Goal: Transaction & Acquisition: Purchase product/service

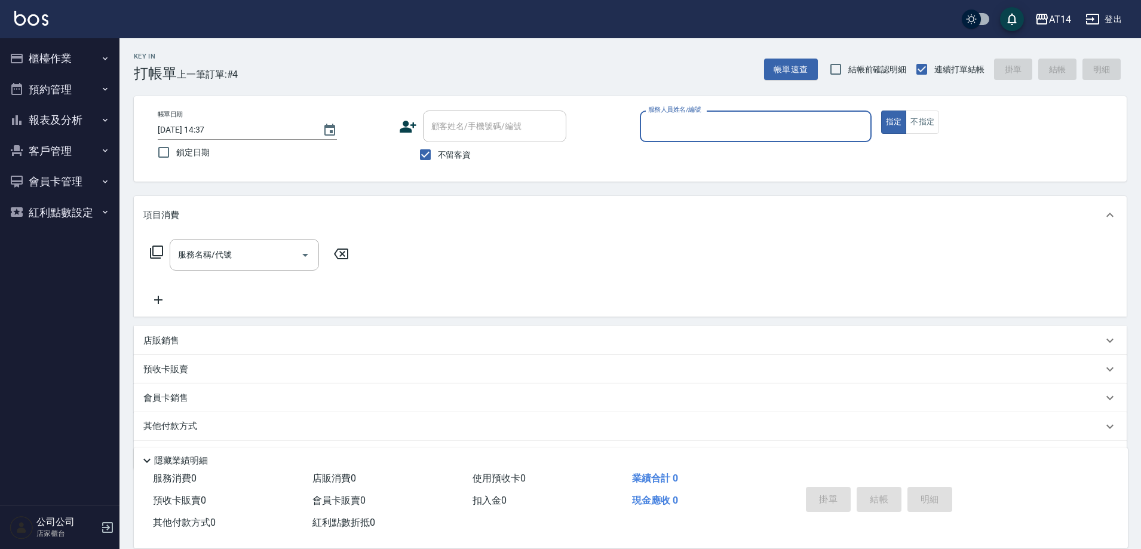
click at [713, 130] on input "服務人員姓名/編號" at bounding box center [755, 126] width 221 height 21
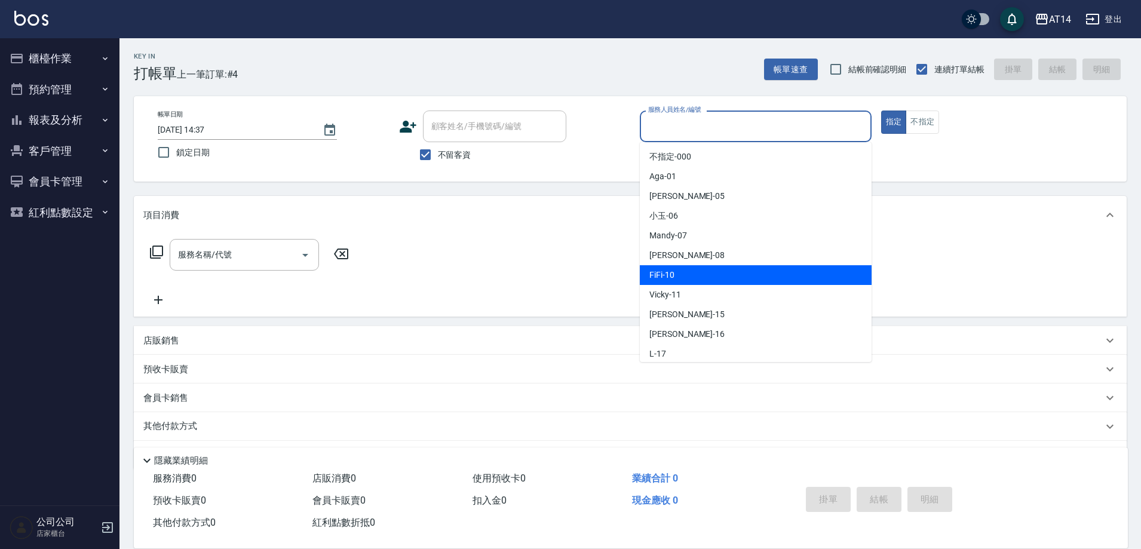
click at [709, 268] on div "FiFi -10" at bounding box center [756, 275] width 232 height 20
type input "FiFi-10"
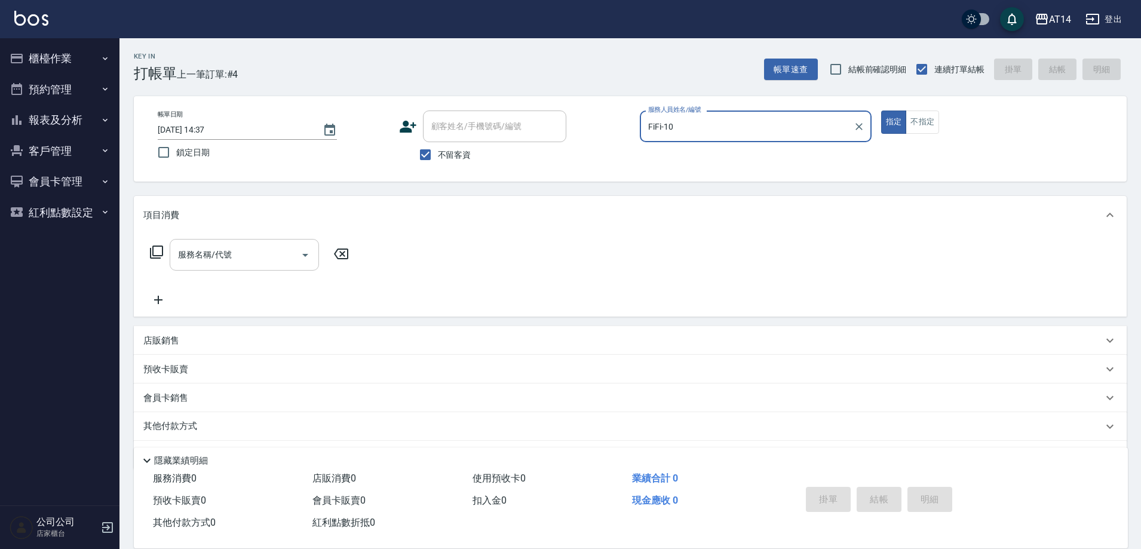
click at [285, 243] on div "服務名稱/代號" at bounding box center [244, 255] width 149 height 32
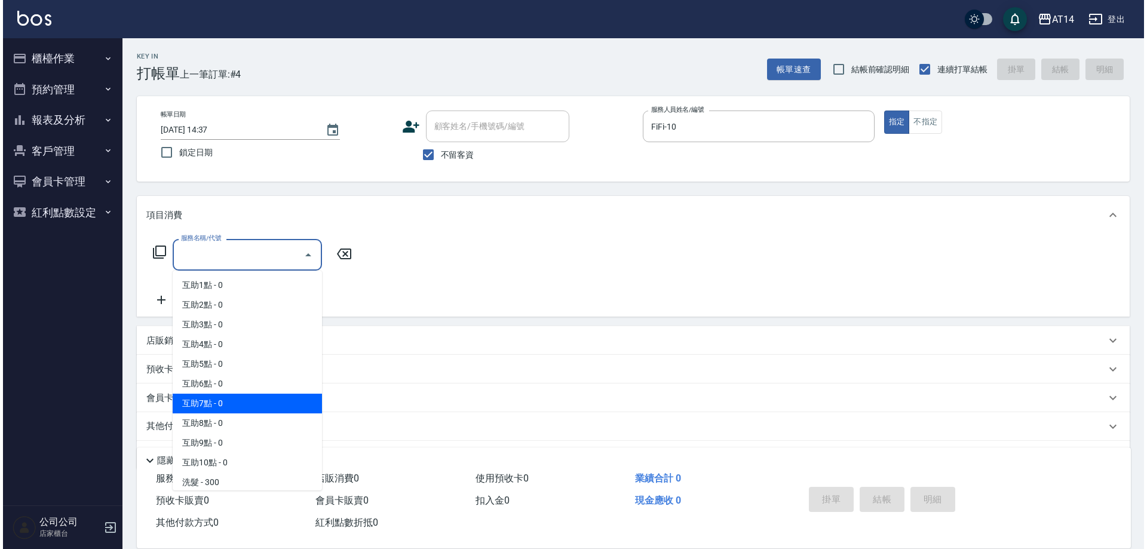
scroll to position [119, 0]
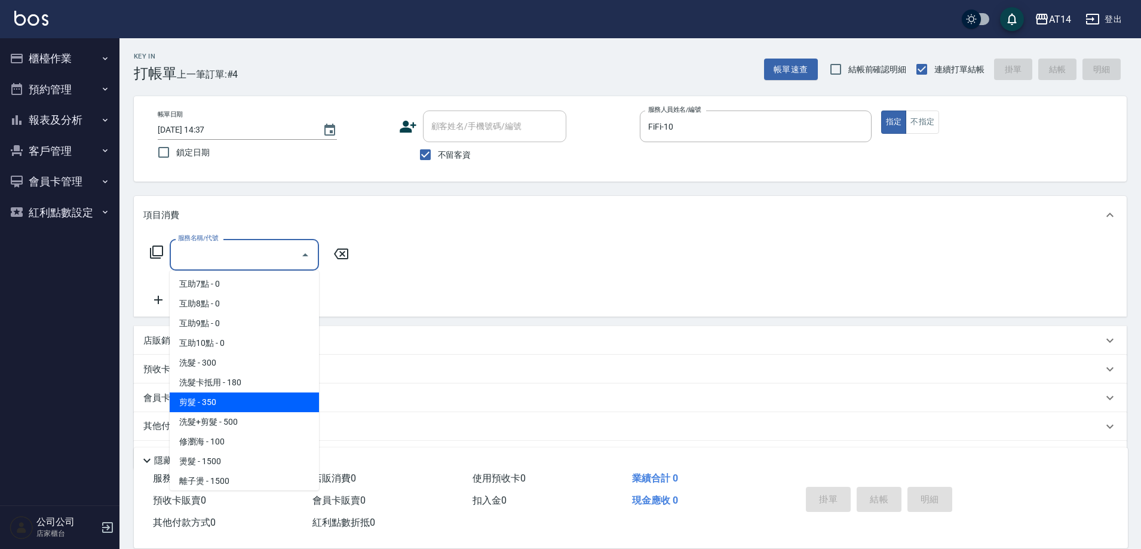
click at [222, 397] on span "剪髮 - 350" at bounding box center [244, 402] width 149 height 20
type input "剪髮(021)"
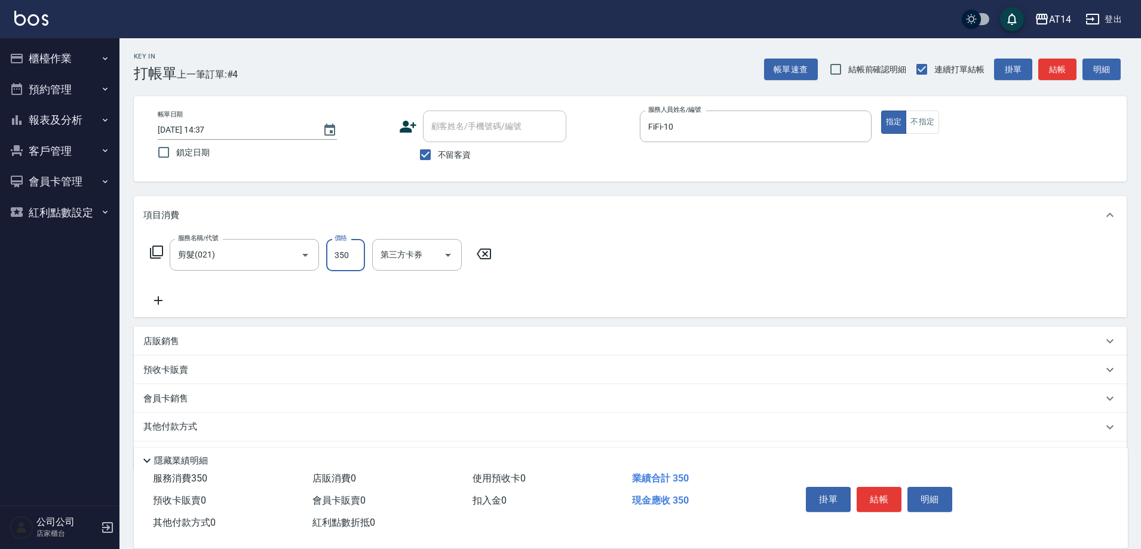
click at [352, 261] on input "350" at bounding box center [345, 255] width 39 height 32
type input "400"
click at [875, 501] on button "結帳" at bounding box center [879, 499] width 45 height 25
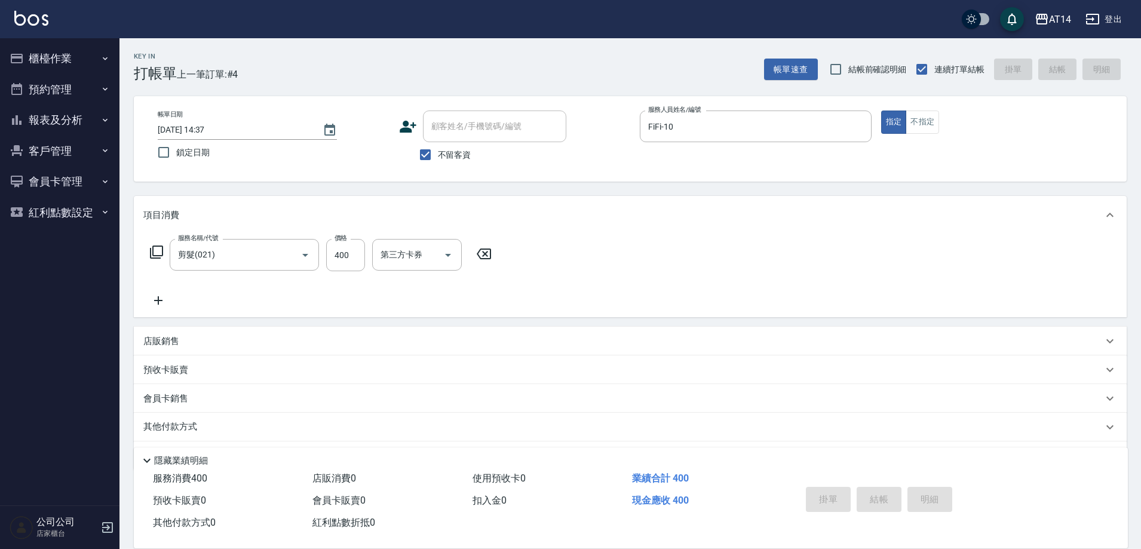
type input "2025/08/11 15:46"
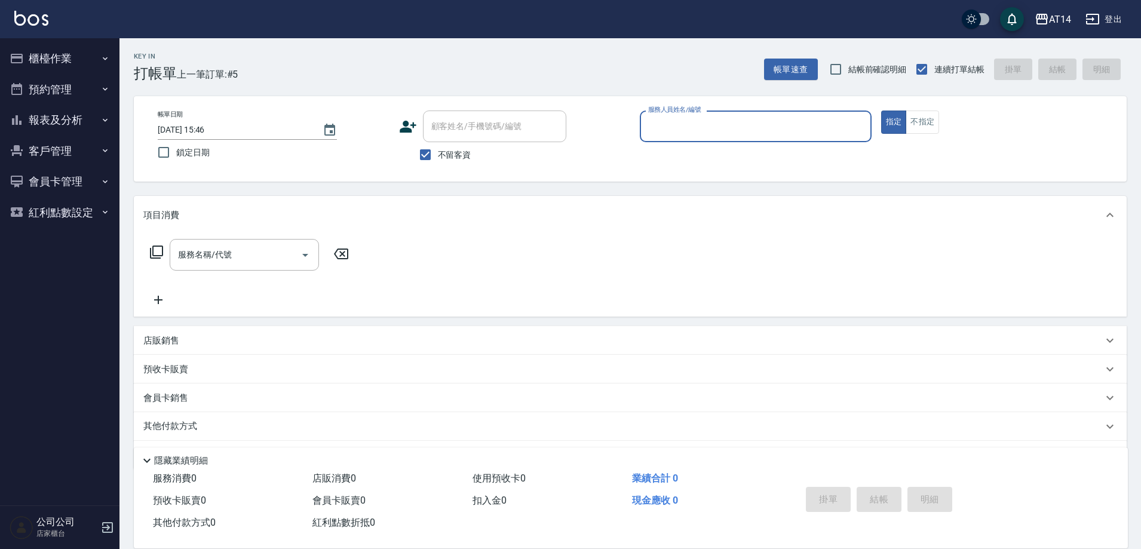
click at [56, 118] on button "報表及分析" at bounding box center [60, 120] width 110 height 31
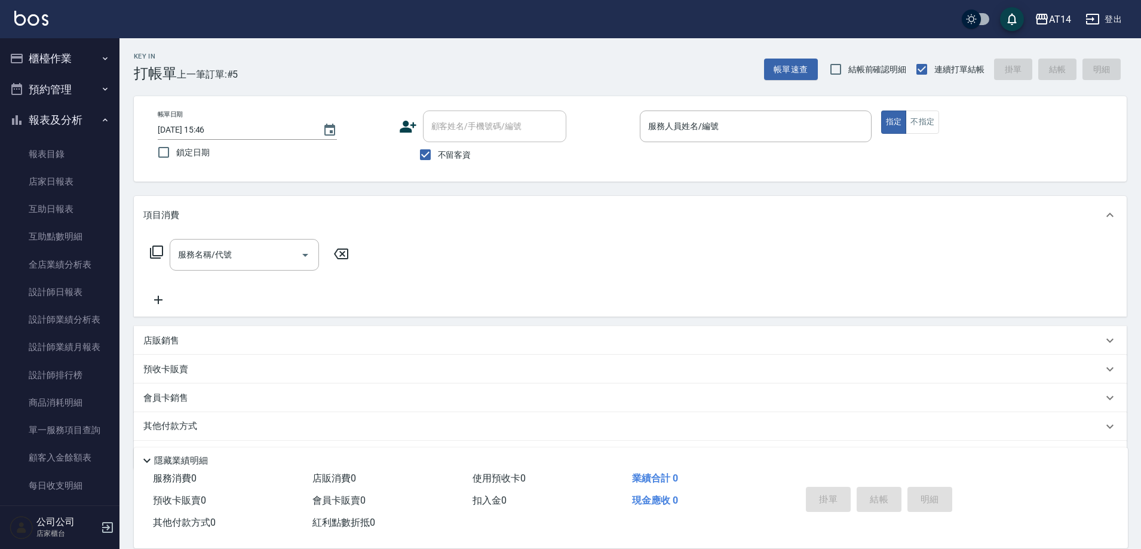
click at [87, 116] on button "報表及分析" at bounding box center [60, 120] width 110 height 31
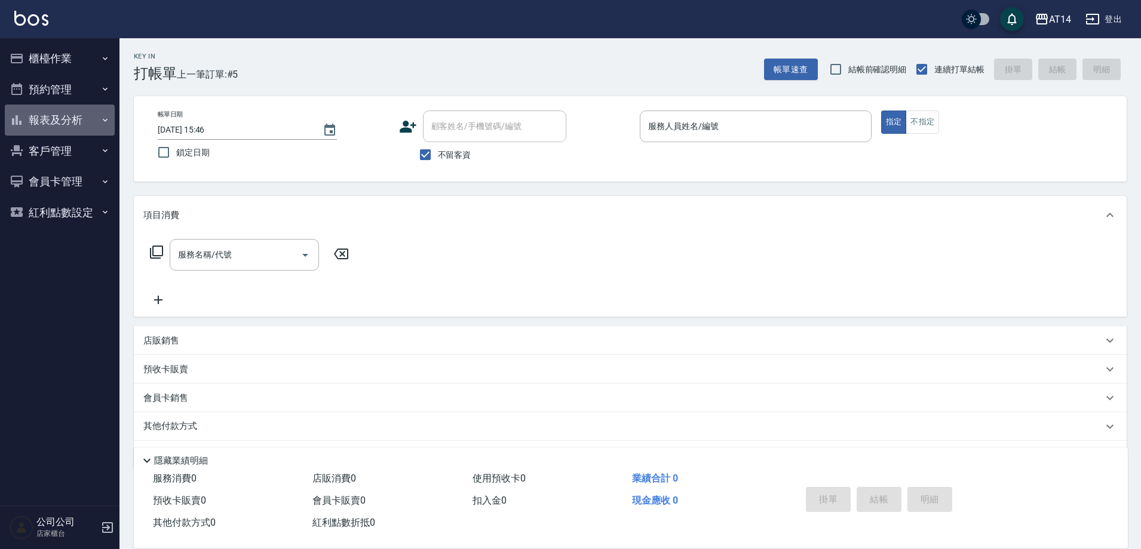
click at [81, 115] on button "報表及分析" at bounding box center [60, 120] width 110 height 31
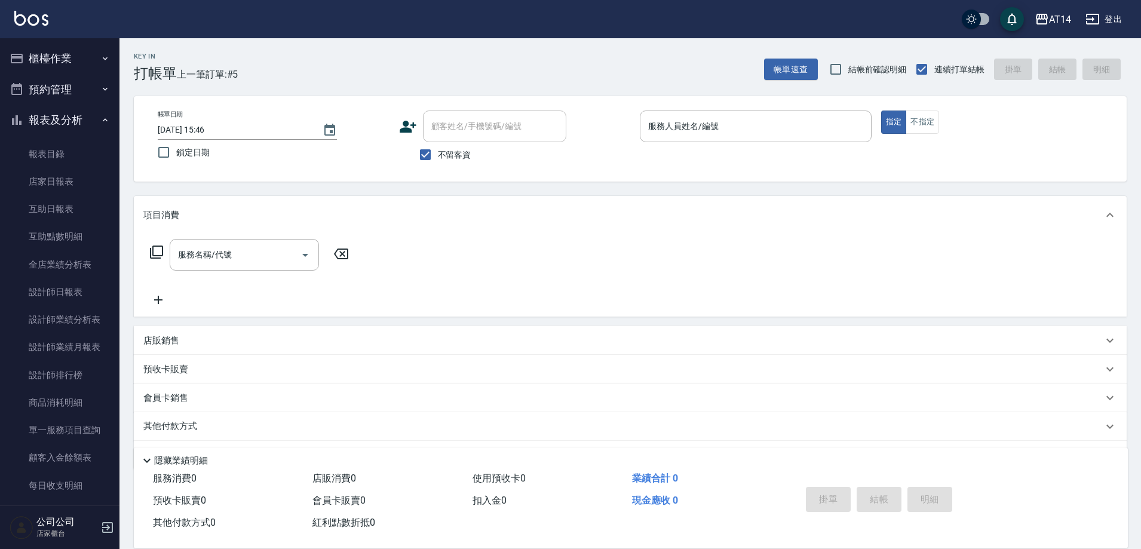
click at [84, 99] on button "預約管理" at bounding box center [60, 89] width 110 height 31
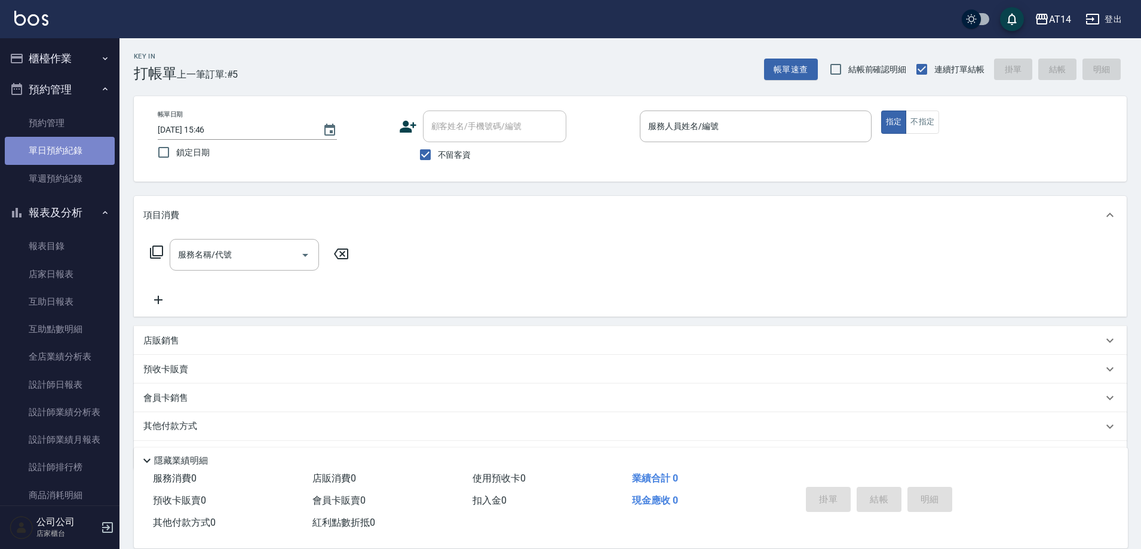
click at [104, 146] on link "單日預約紀錄" at bounding box center [60, 150] width 110 height 27
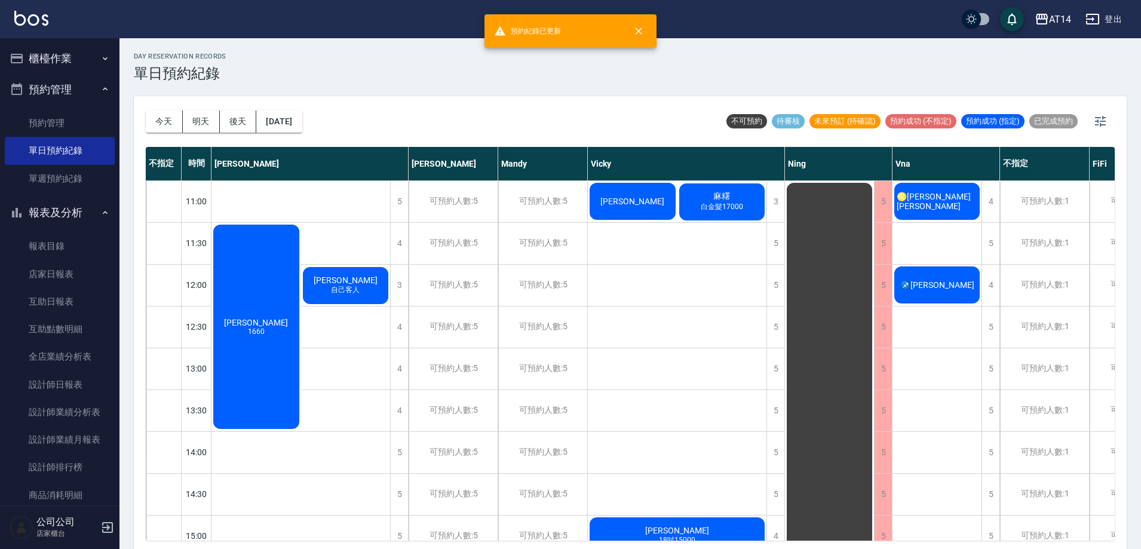
click at [290, 318] on span "♌[PERSON_NAME][PERSON_NAME]" at bounding box center [256, 323] width 69 height 10
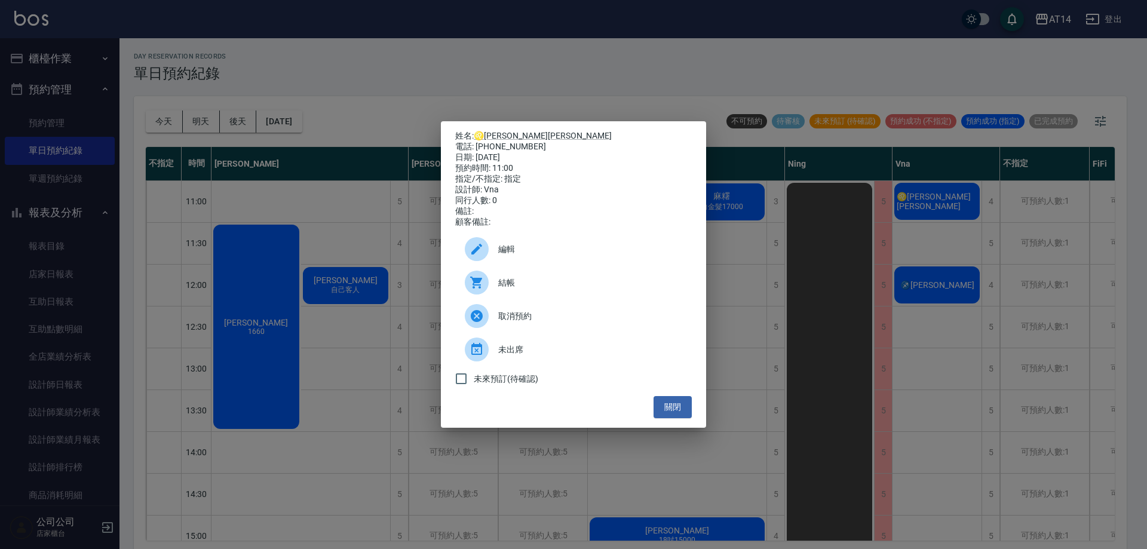
click at [542, 286] on span "結帳" at bounding box center [590, 283] width 184 height 13
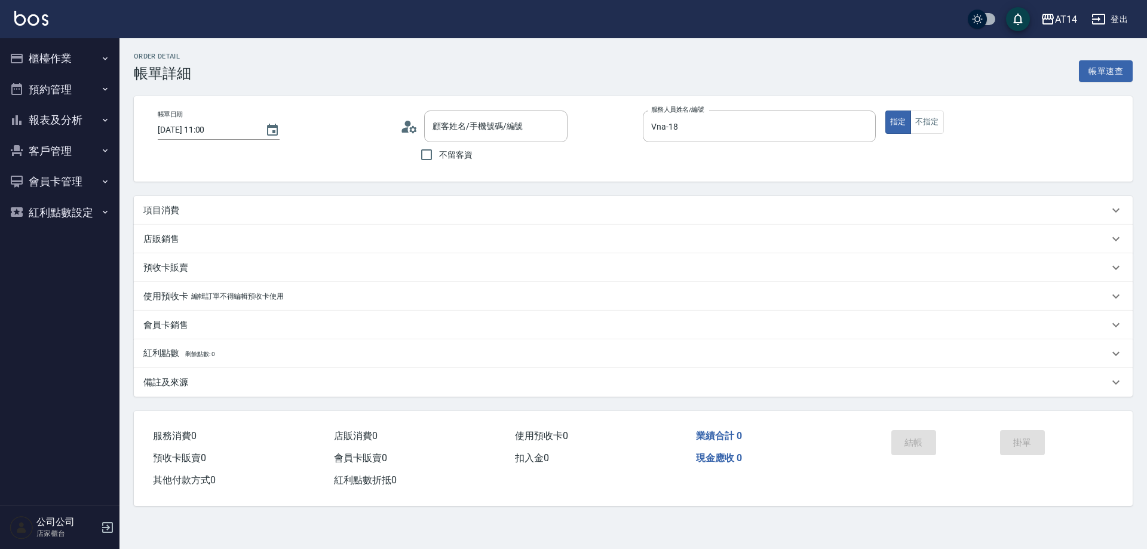
type input "♌[PERSON_NAME][PERSON_NAME]/091688885/null"
click at [256, 214] on div "項目消費" at bounding box center [625, 210] width 965 height 13
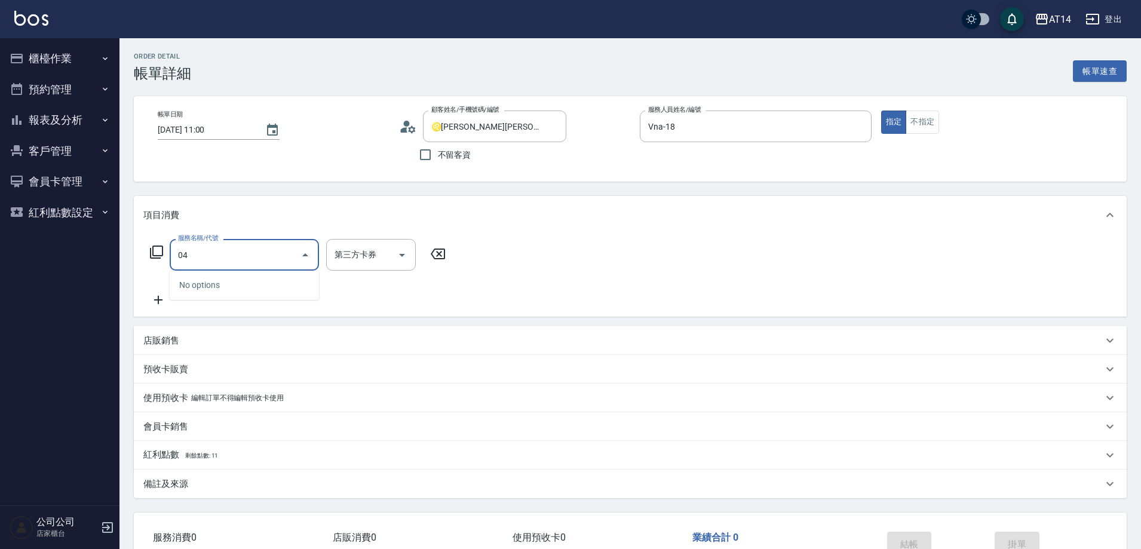
type input "041"
type input "3"
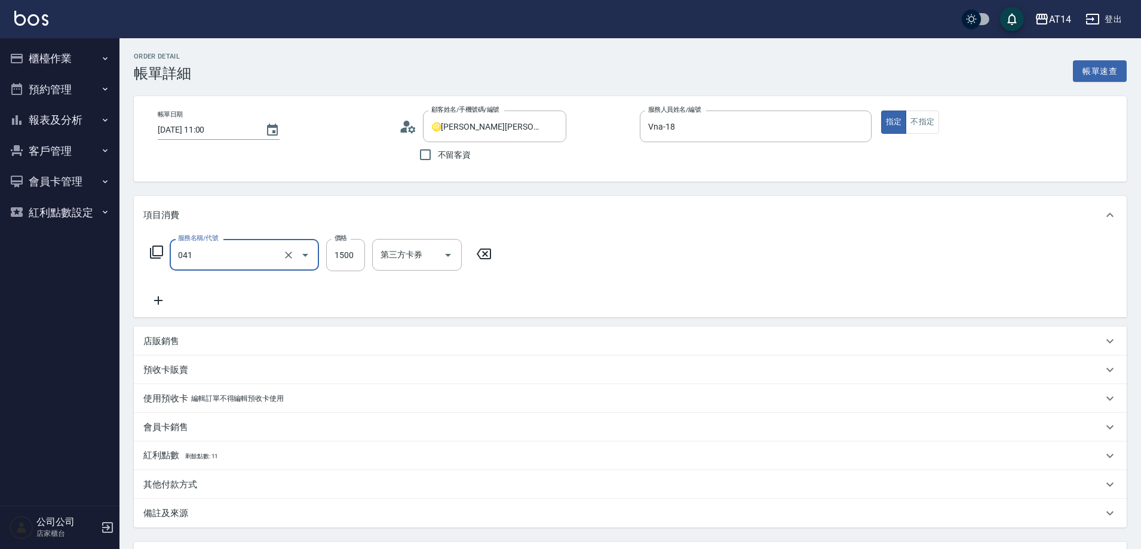
type input "染髮(041)"
type input "2"
type input "0"
type input "289"
type input "1"
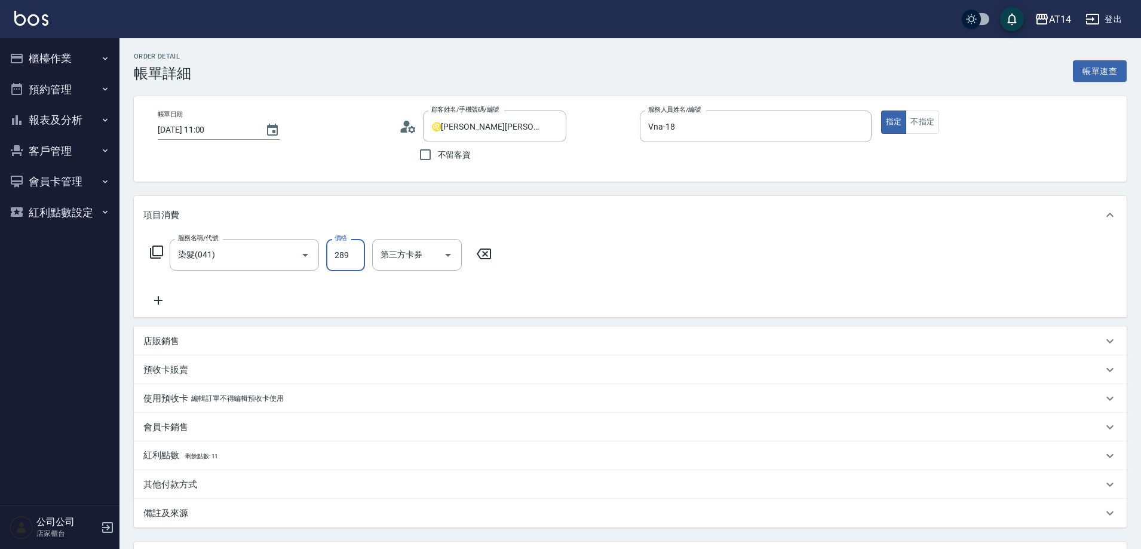
type input "2899"
type input "6"
type input "2899"
click at [212, 339] on div "店販銷售" at bounding box center [622, 341] width 959 height 13
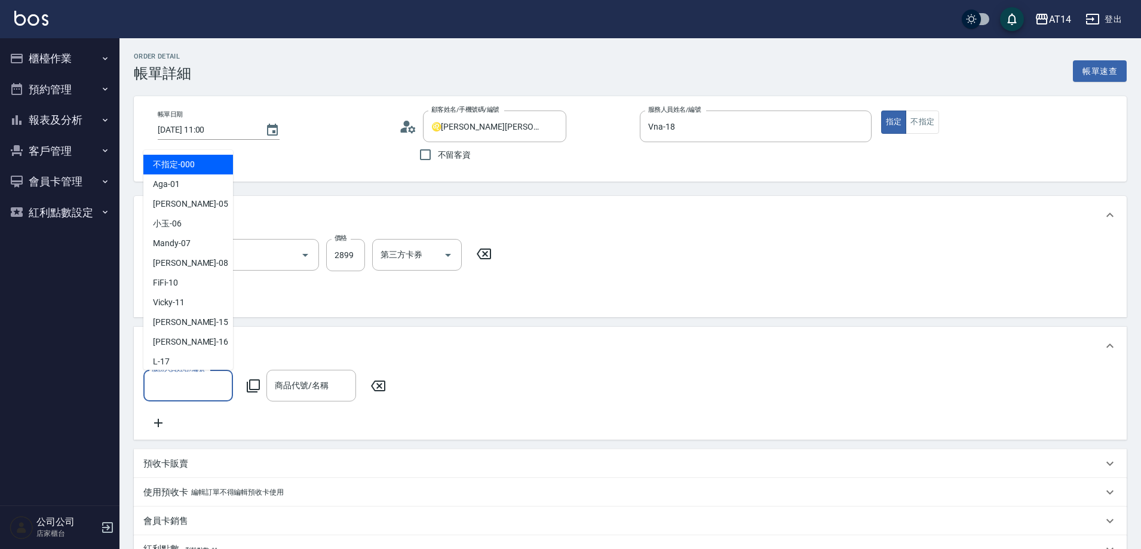
click at [200, 378] on input "服務人員姓名/編號" at bounding box center [188, 385] width 79 height 21
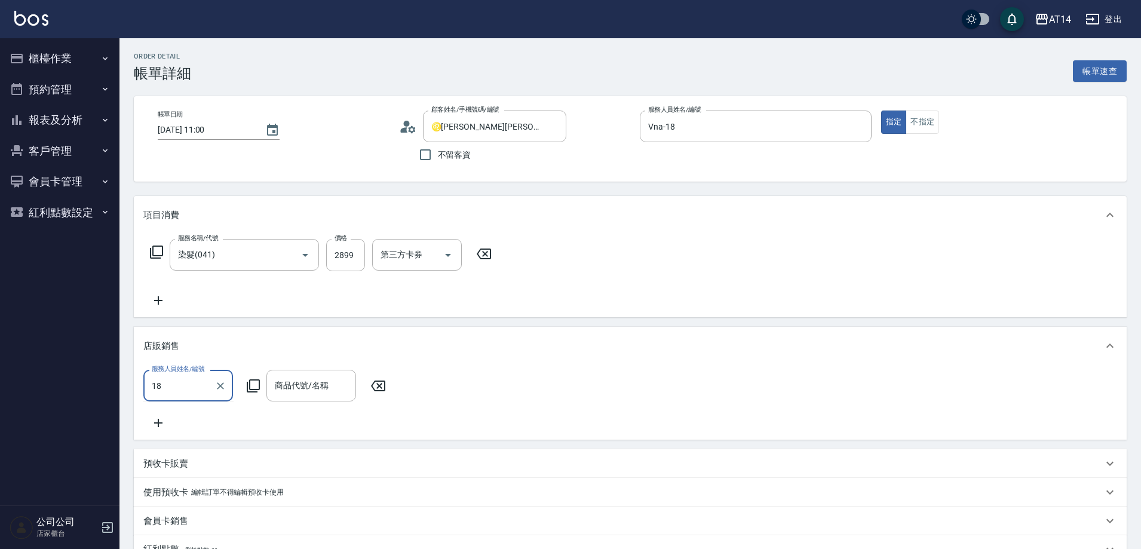
type input "Vna-18"
click at [253, 390] on icon at bounding box center [253, 386] width 14 height 14
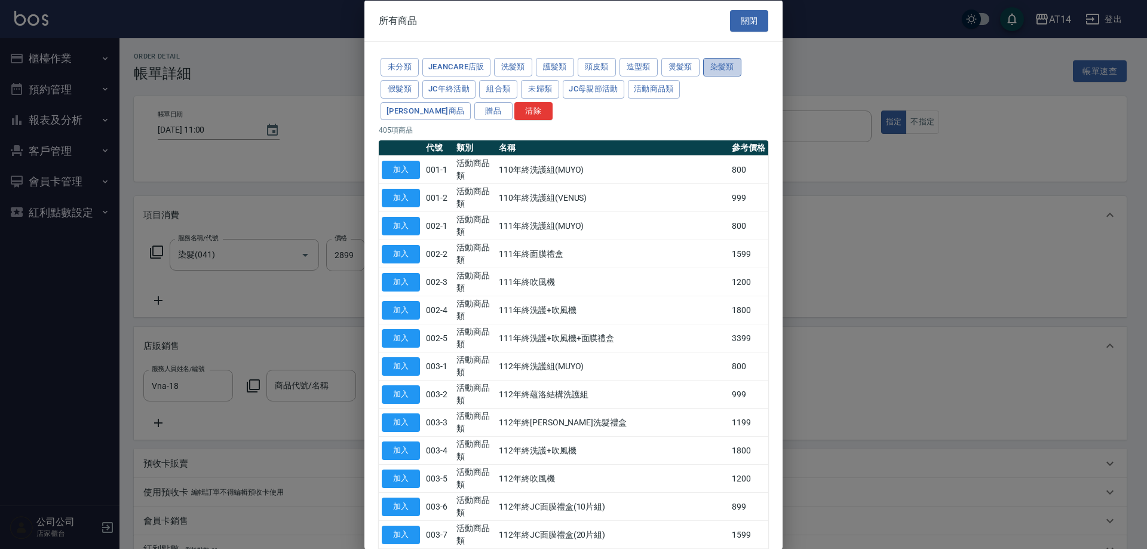
click at [720, 69] on button "染髮類" at bounding box center [722, 67] width 38 height 19
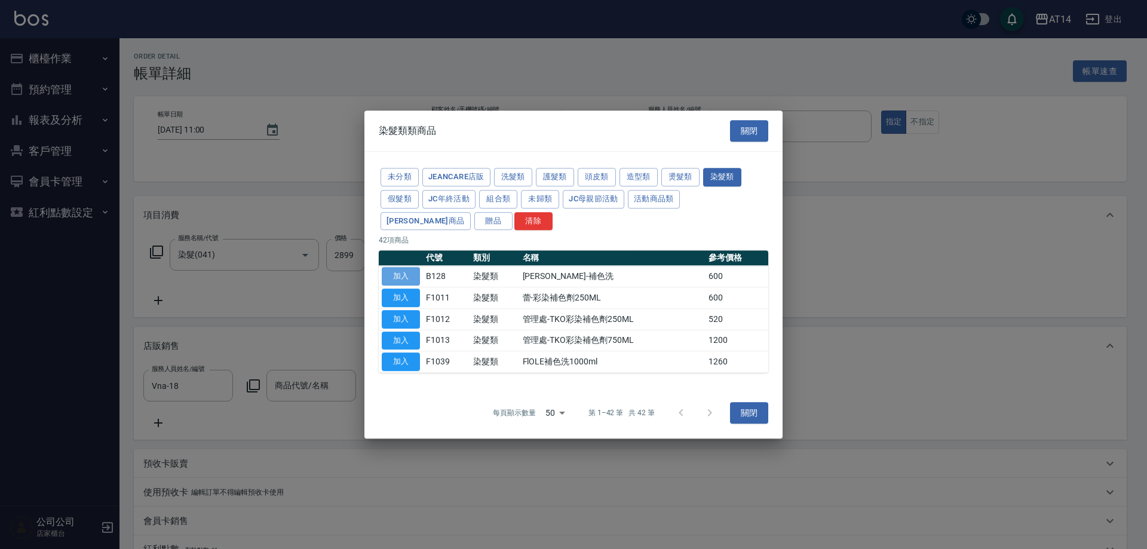
click at [399, 271] on button "加入" at bounding box center [401, 276] width 38 height 19
type input "[PERSON_NAME]-補色洗"
type input "7"
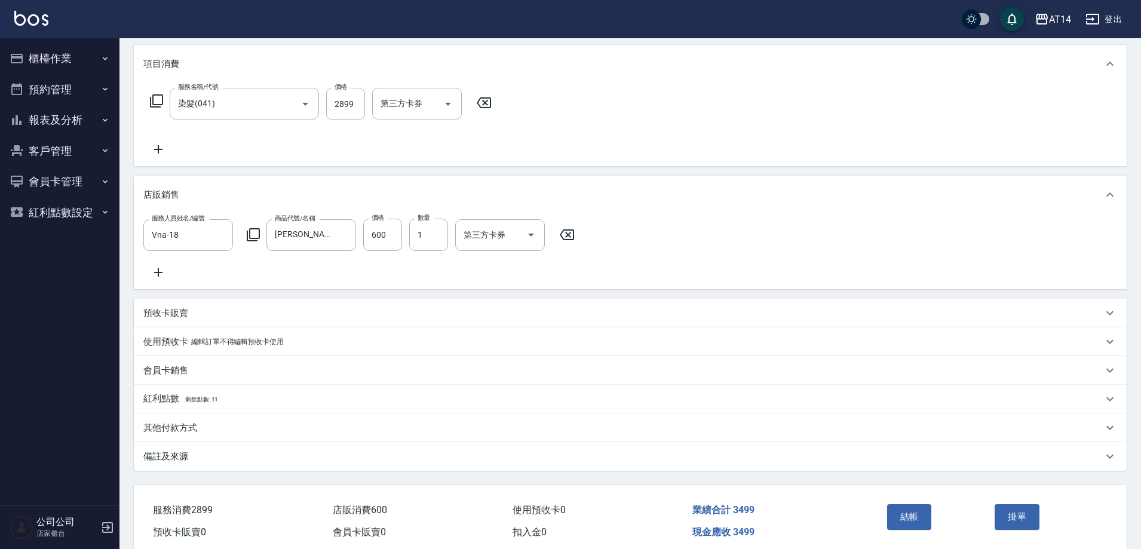
scroll to position [211, 0]
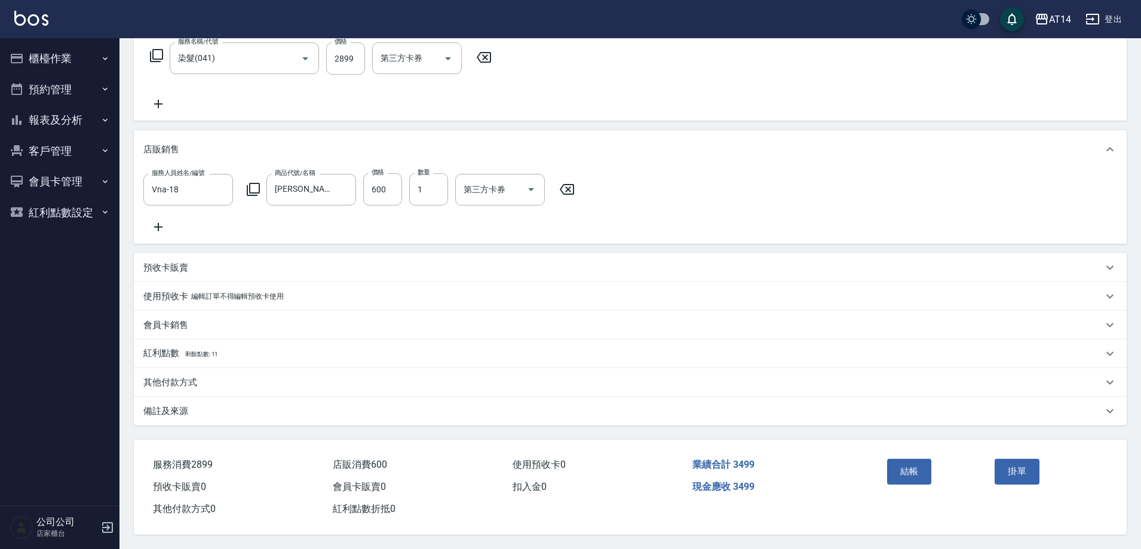
click at [256, 381] on div "其他付款方式" at bounding box center [622, 382] width 959 height 13
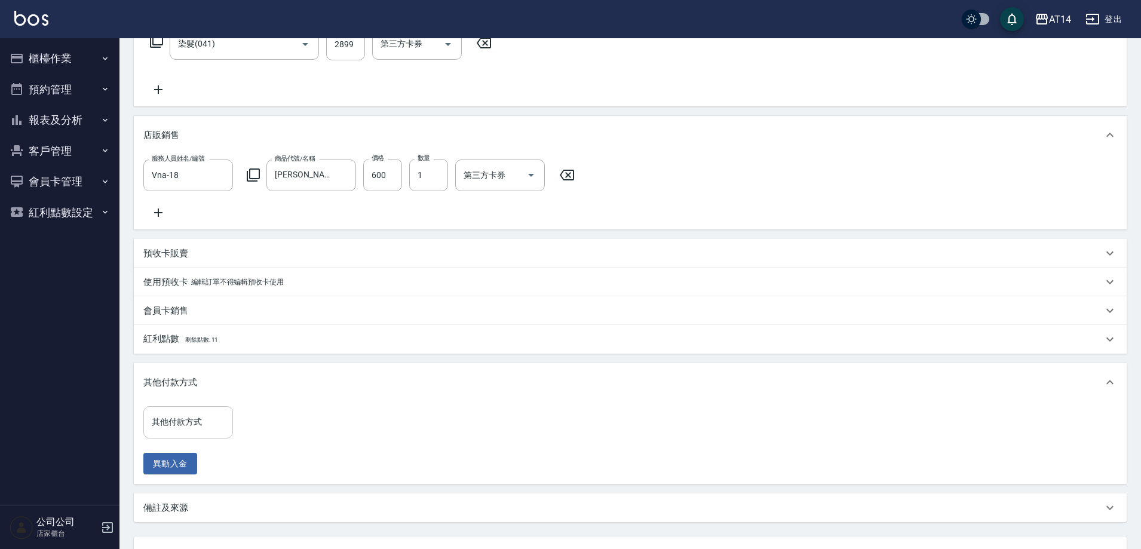
click at [206, 425] on input "其他付款方式" at bounding box center [188, 422] width 79 height 21
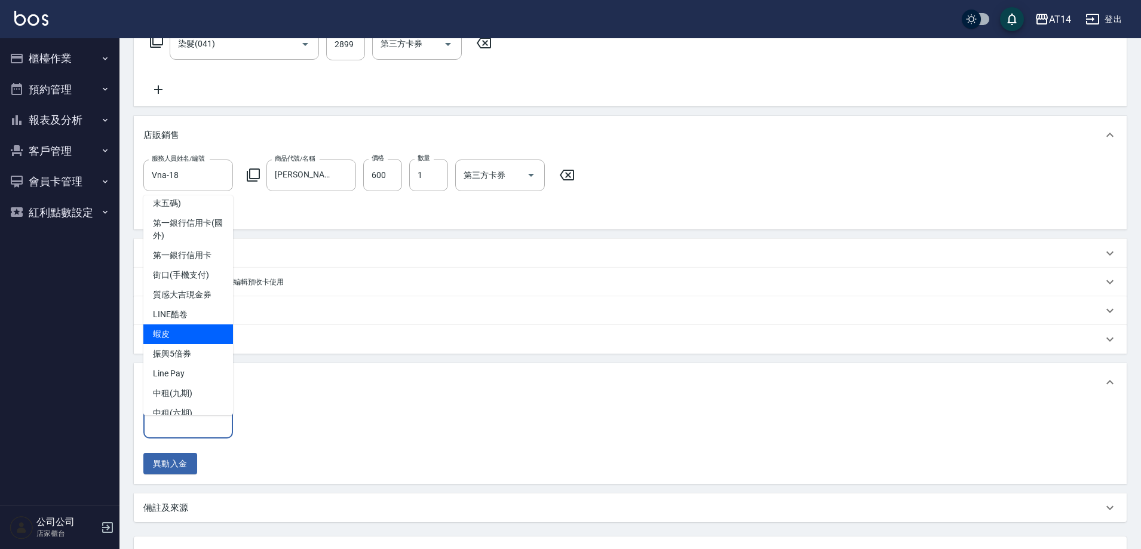
scroll to position [60, 0]
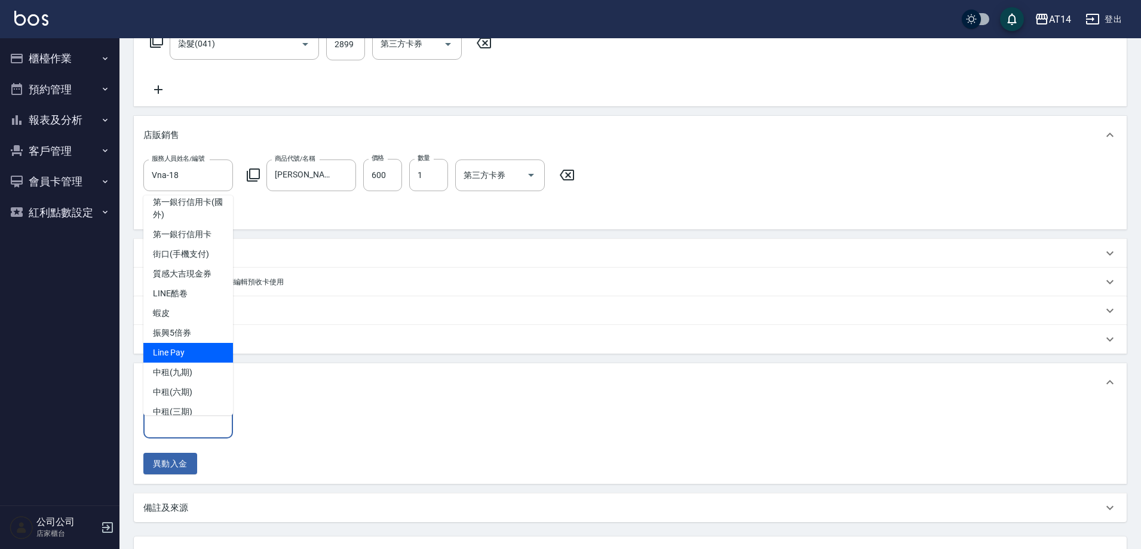
click at [192, 363] on span "Line Pay" at bounding box center [188, 353] width 90 height 20
type input "Line Pay"
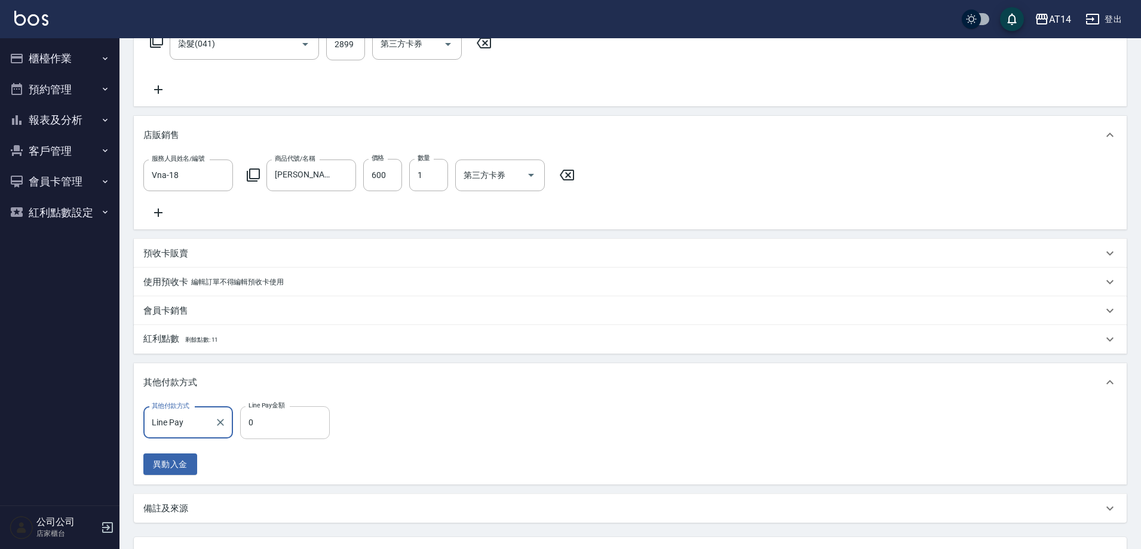
click at [276, 425] on input "0" at bounding box center [285, 422] width 90 height 32
type input "289"
type input "6"
type input "2899"
type input "1"
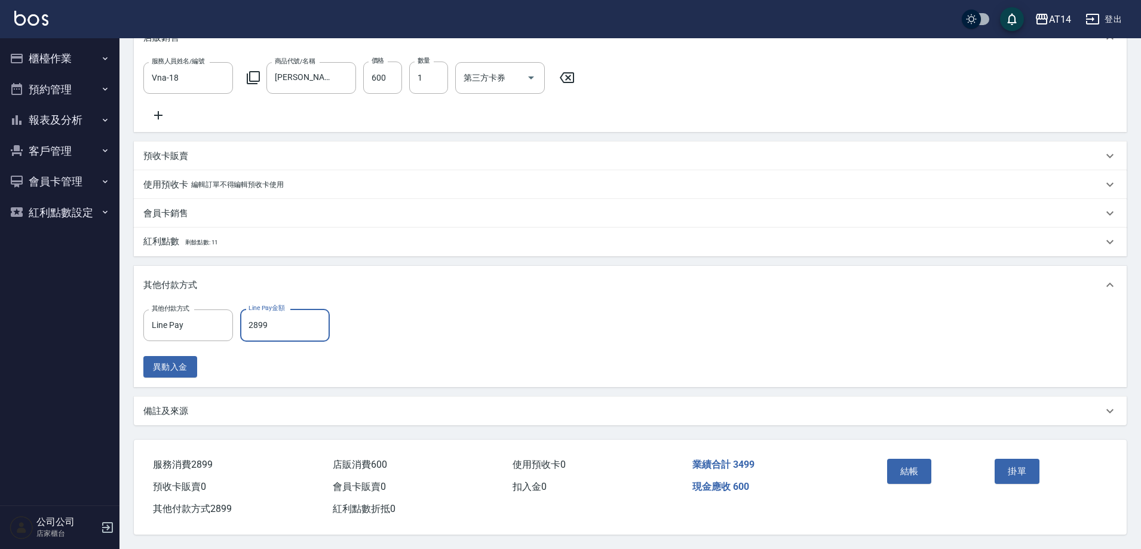
scroll to position [323, 0]
type input "2899"
click at [912, 462] on button "結帳" at bounding box center [909, 471] width 45 height 25
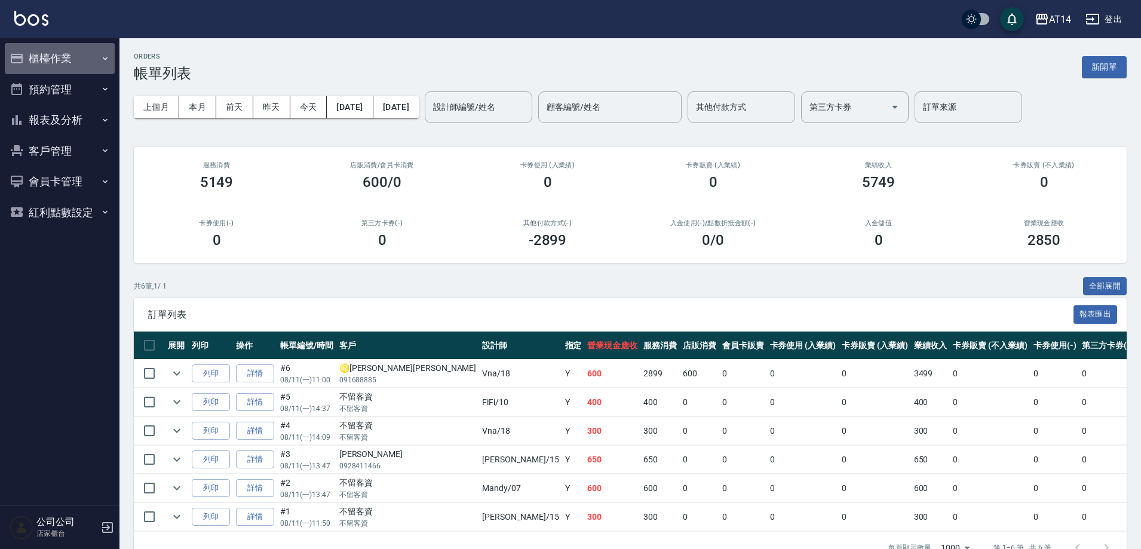
click at [88, 59] on button "櫃檯作業" at bounding box center [60, 58] width 110 height 31
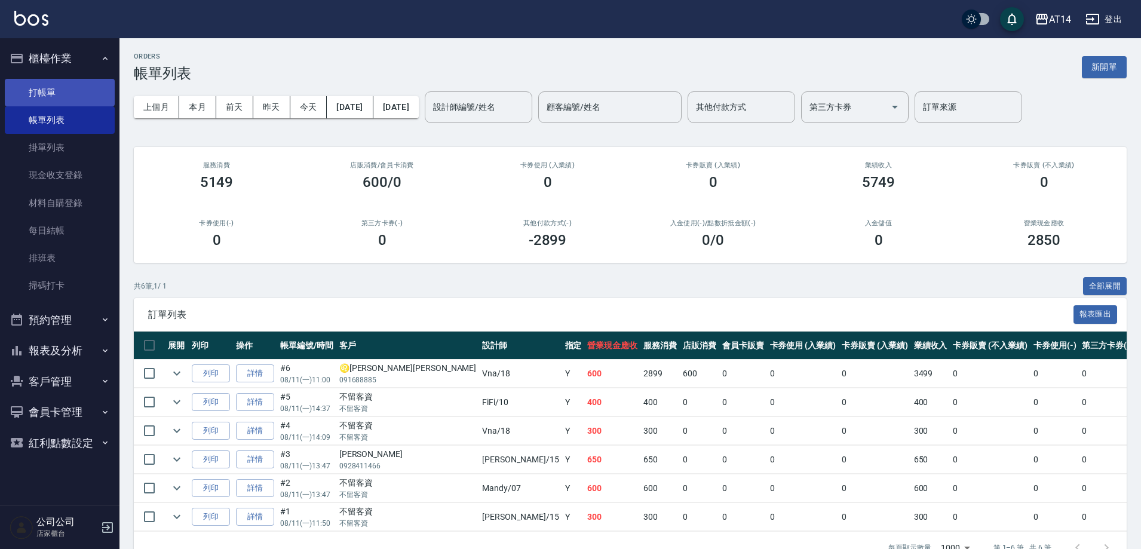
click at [81, 87] on link "打帳單" at bounding box center [60, 92] width 110 height 27
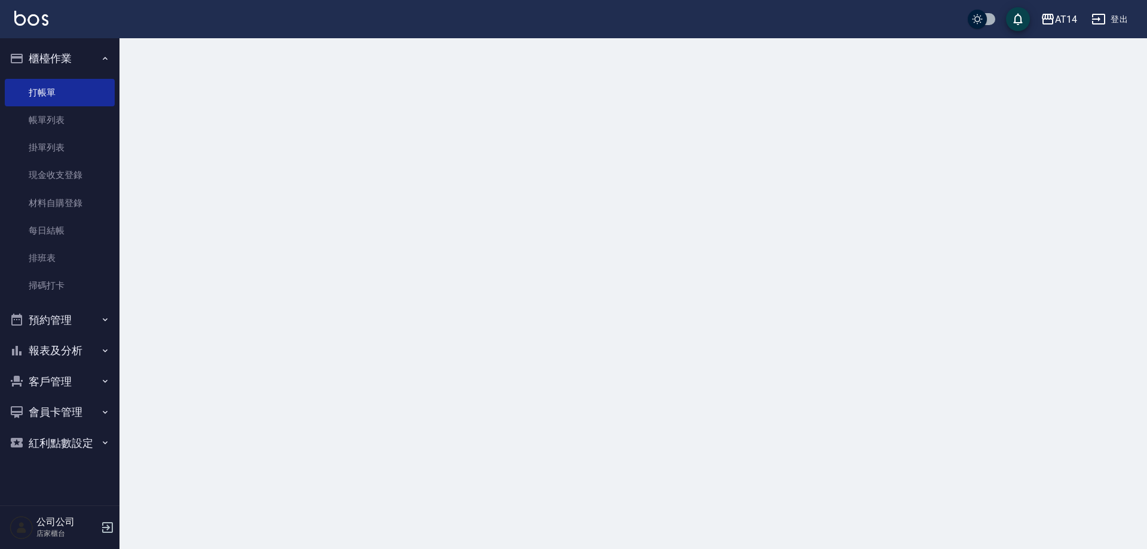
click at [97, 65] on button "櫃檯作業" at bounding box center [60, 58] width 110 height 31
